Goal: Transaction & Acquisition: Purchase product/service

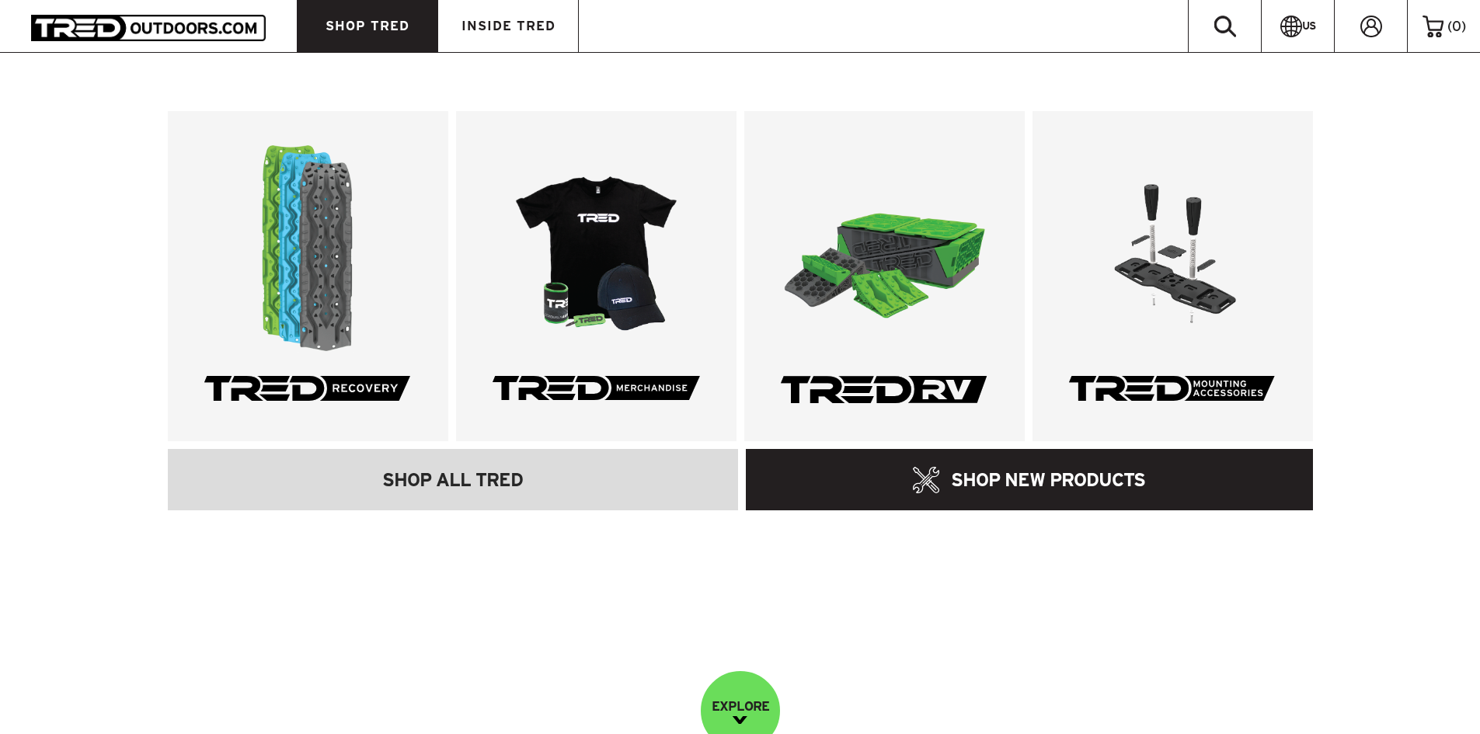
click at [420, 37] on link "SHOP TRED" at bounding box center [367, 26] width 141 height 52
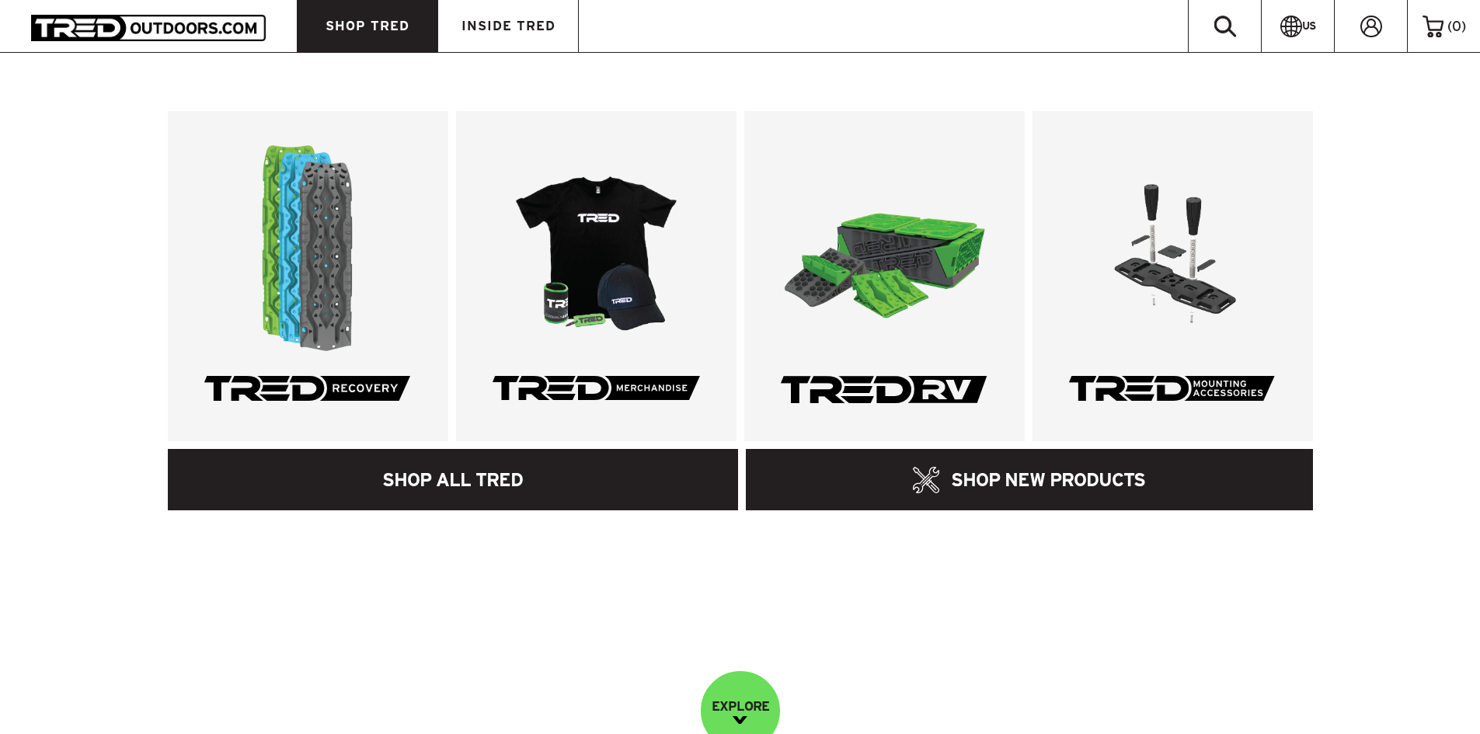
click at [492, 501] on link "SHOP ALL TRED" at bounding box center [453, 479] width 571 height 61
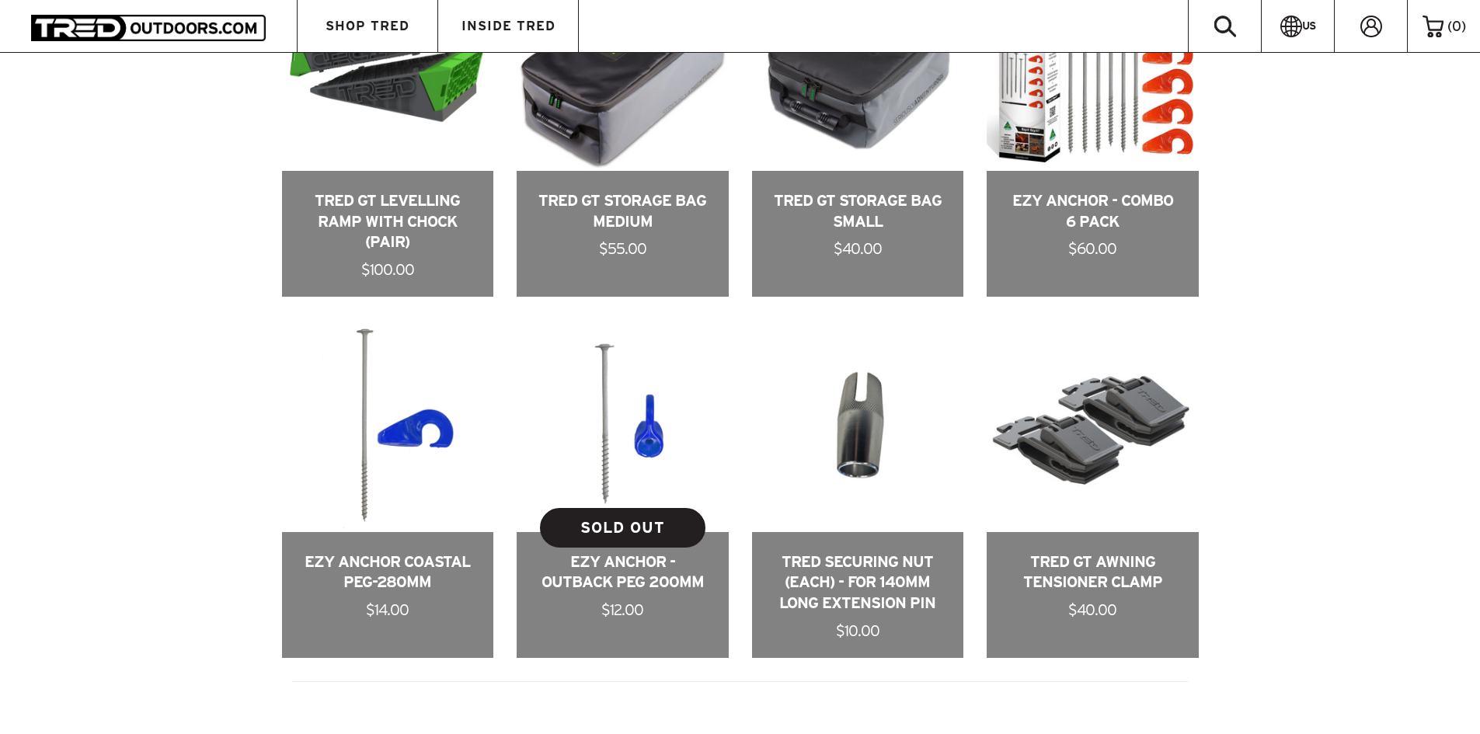
scroll to position [3068, 0]
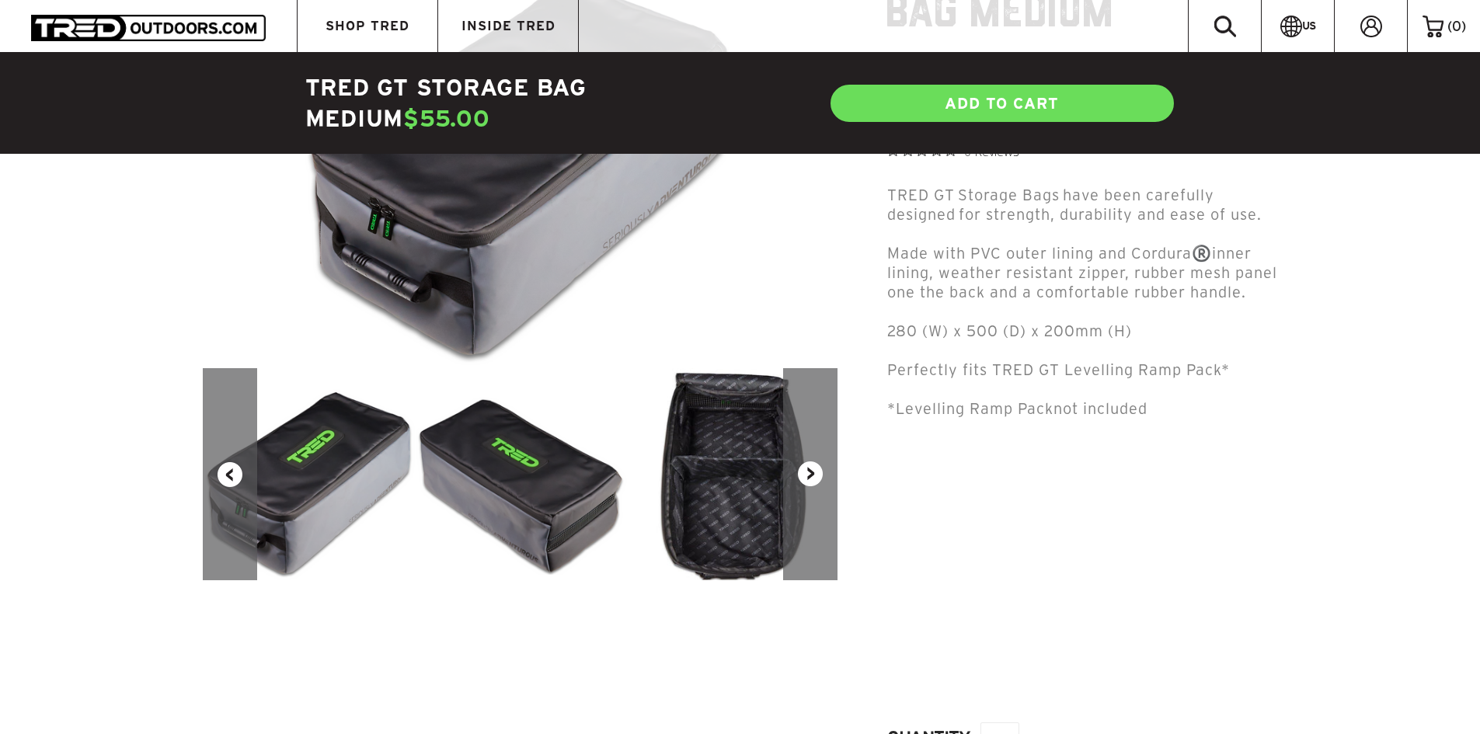
scroll to position [331, 0]
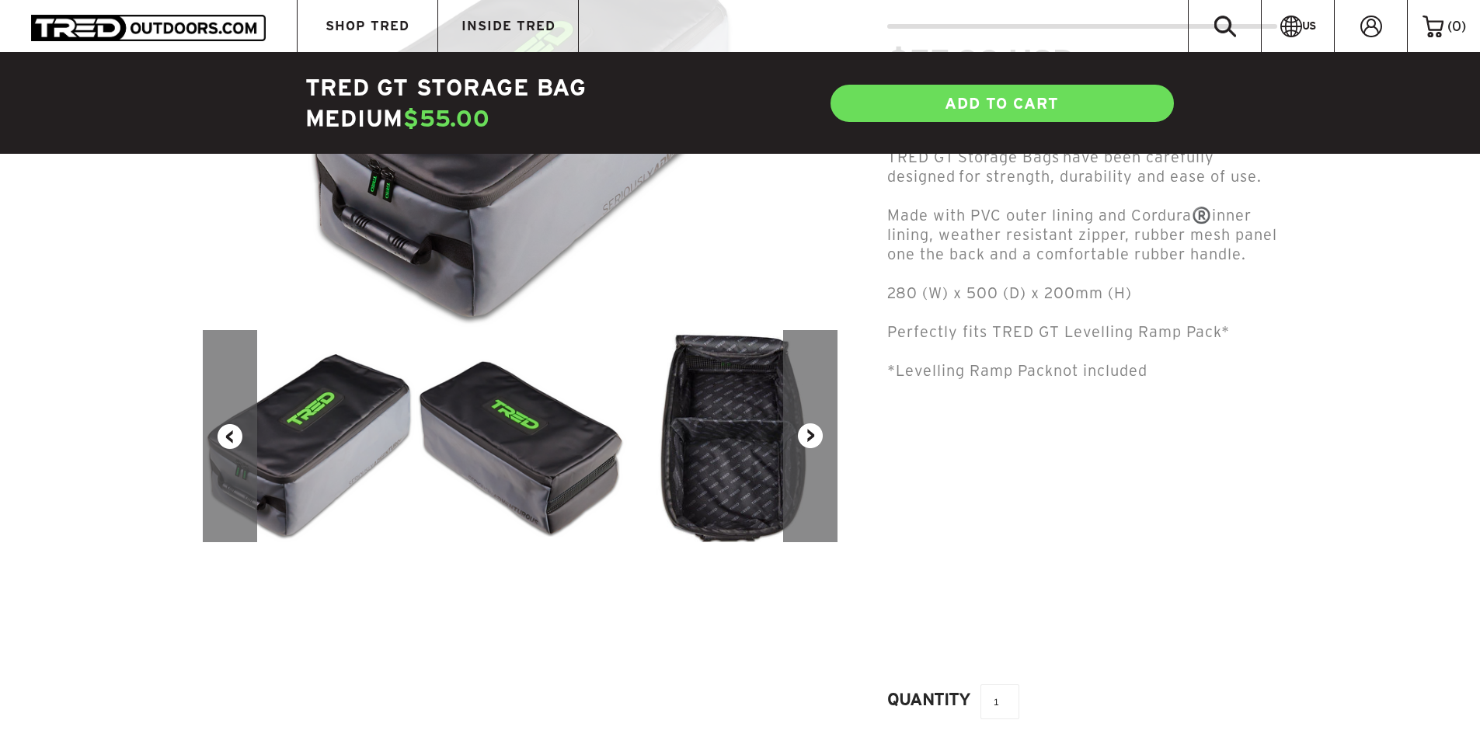
click at [810, 442] on button "Next" at bounding box center [810, 436] width 54 height 212
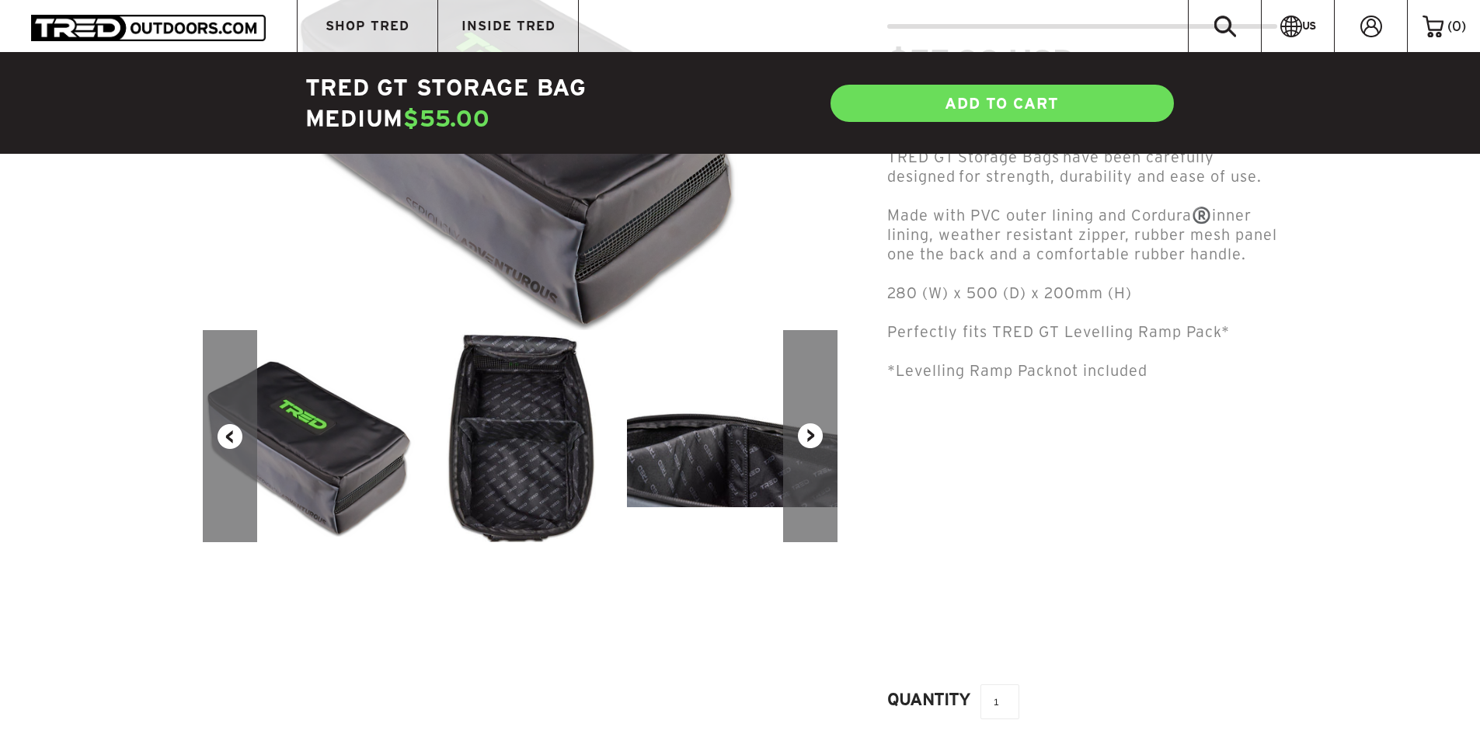
click at [810, 442] on button "Next" at bounding box center [810, 436] width 54 height 212
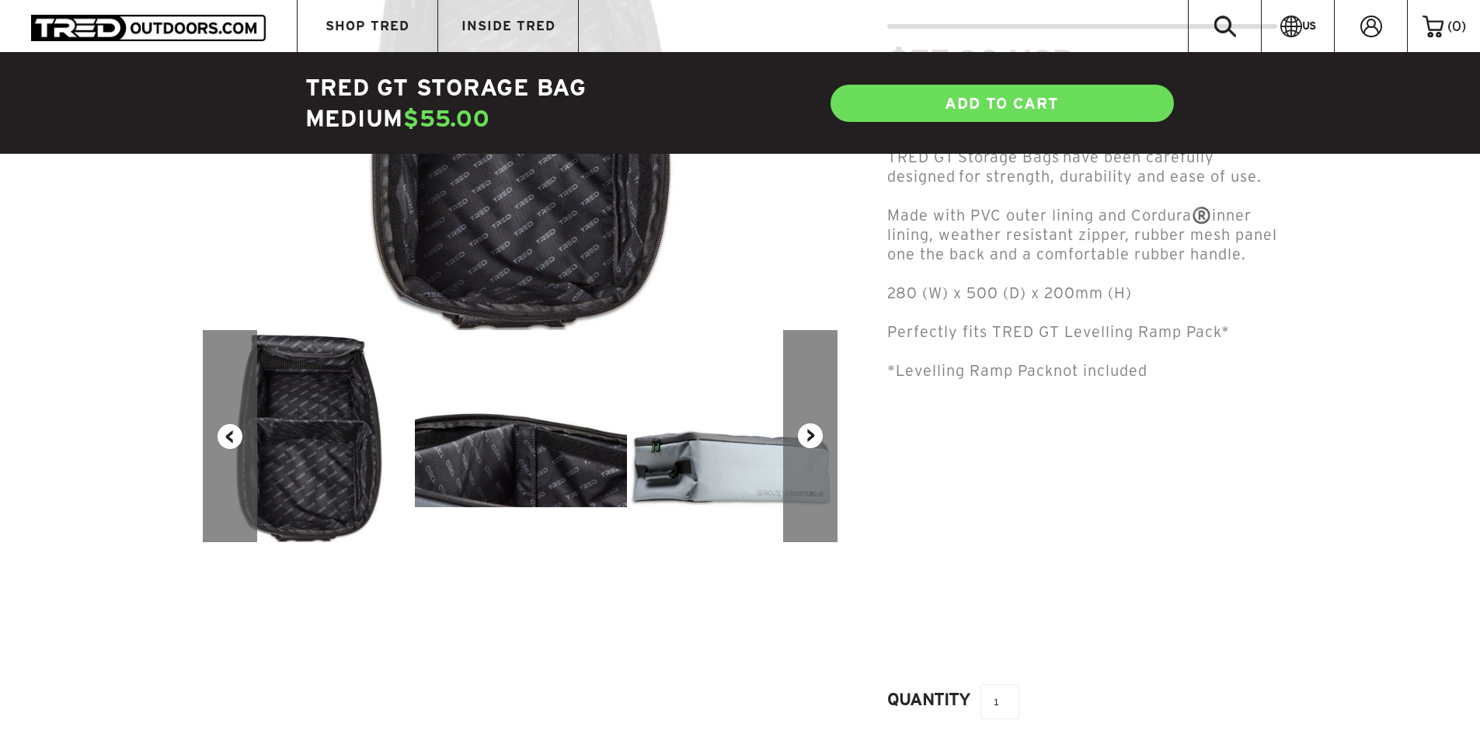
click at [810, 442] on button "Next" at bounding box center [810, 436] width 54 height 212
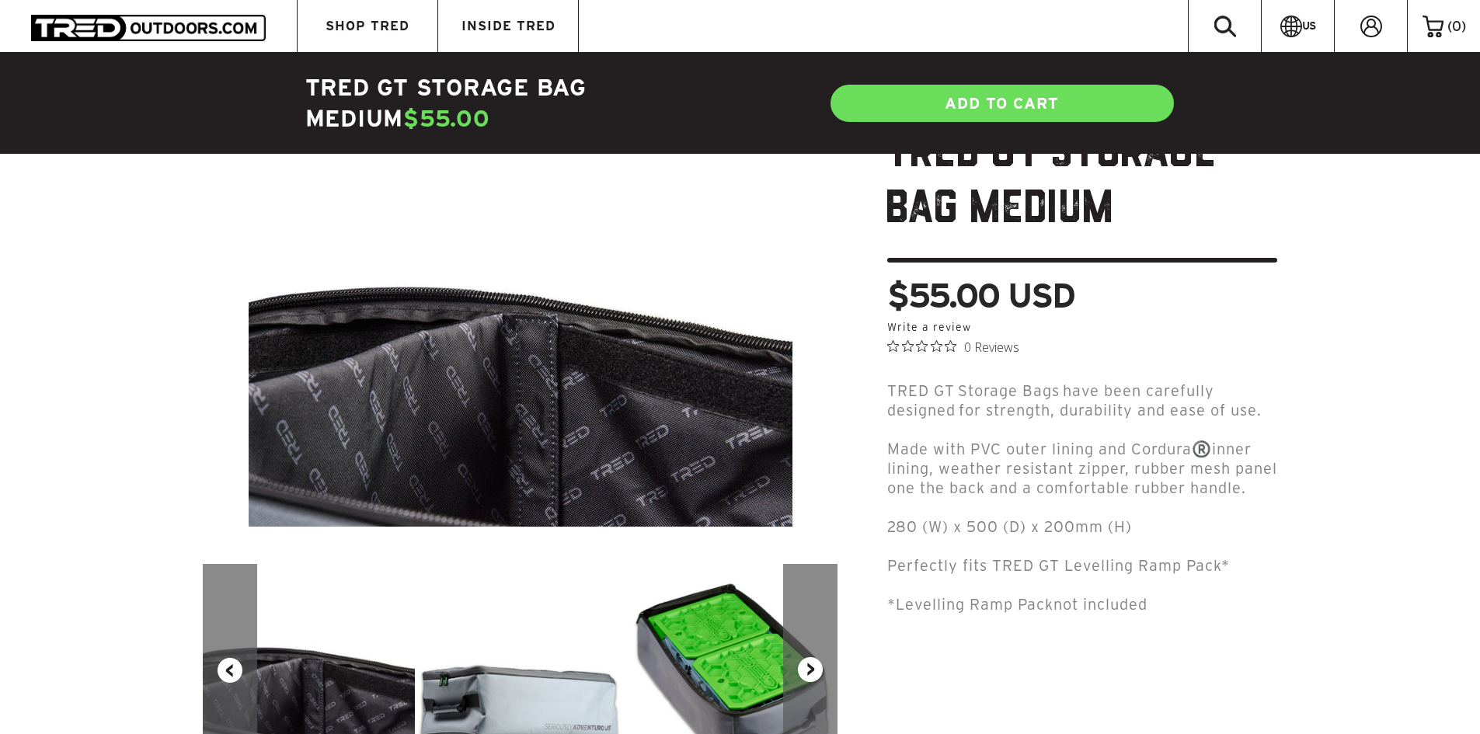
scroll to position [67, 0]
